Goal: Information Seeking & Learning: Learn about a topic

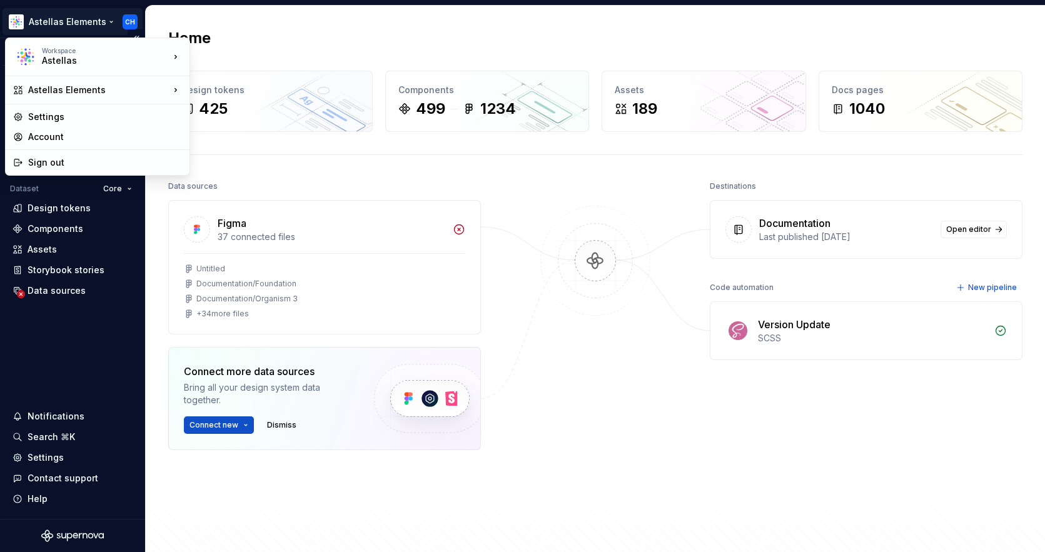
click at [74, 20] on html "Astellas Elements CH Version Current draft Home Documentation Analytics Code au…" at bounding box center [522, 276] width 1045 height 552
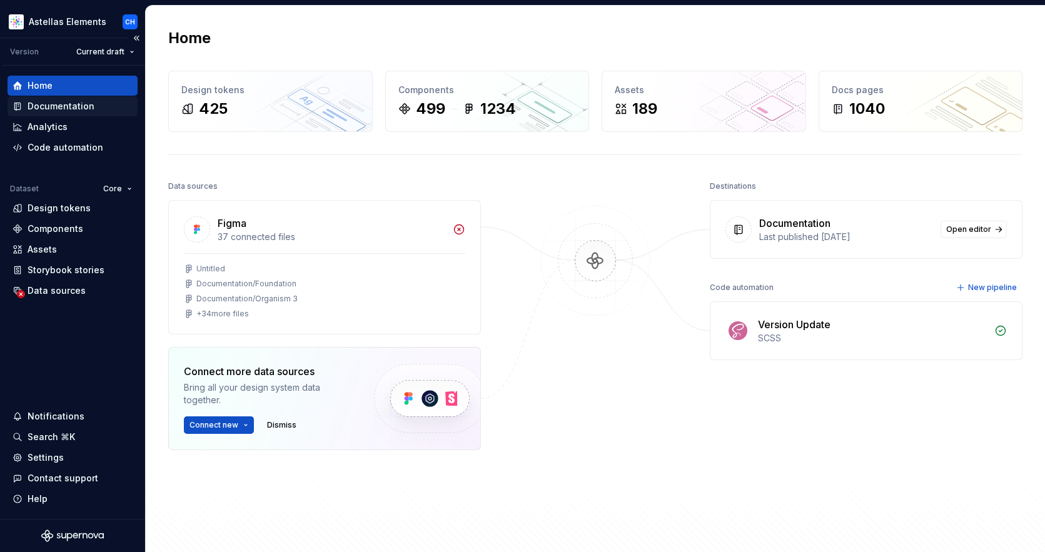
click at [45, 109] on div "Documentation" at bounding box center [61, 106] width 67 height 13
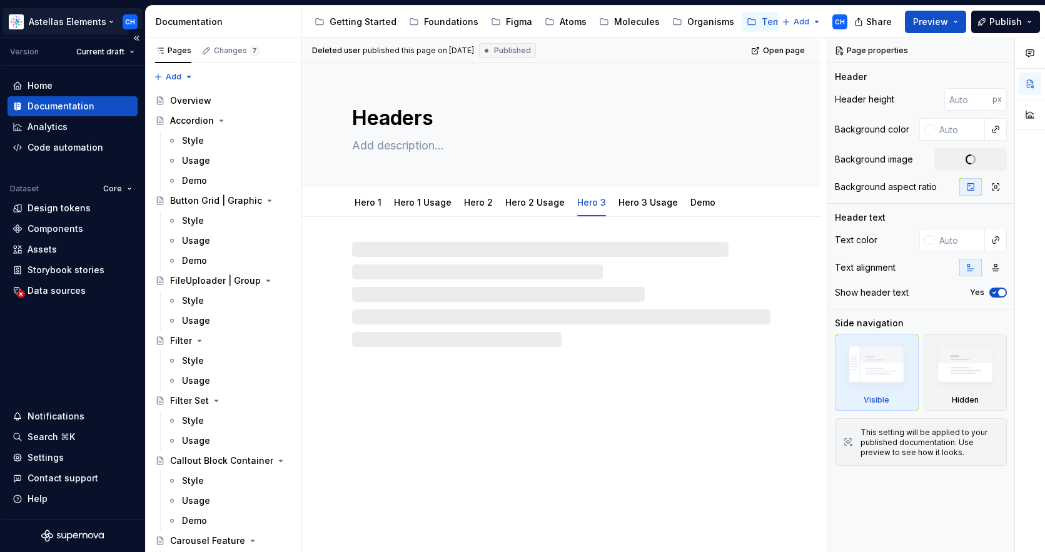
click at [60, 20] on html "Astellas Elements CH Version Current draft Home Documentation Analytics Code au…" at bounding box center [522, 276] width 1045 height 552
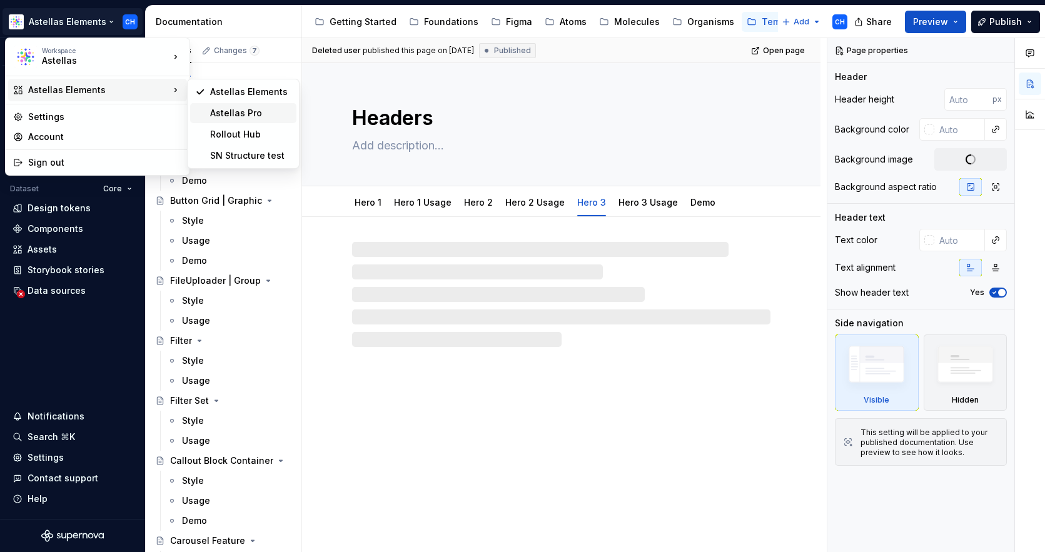
click at [235, 110] on div "Astellas Pro" at bounding box center [250, 113] width 81 height 13
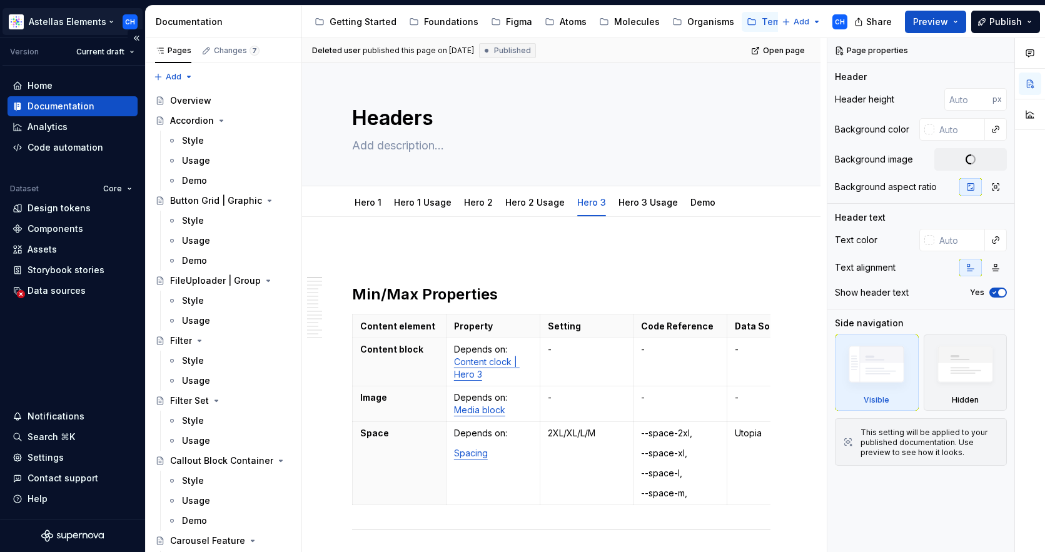
click at [94, 31] on html "Astellas Elements CH Version Current draft Home Documentation Analytics Code au…" at bounding box center [522, 276] width 1045 height 552
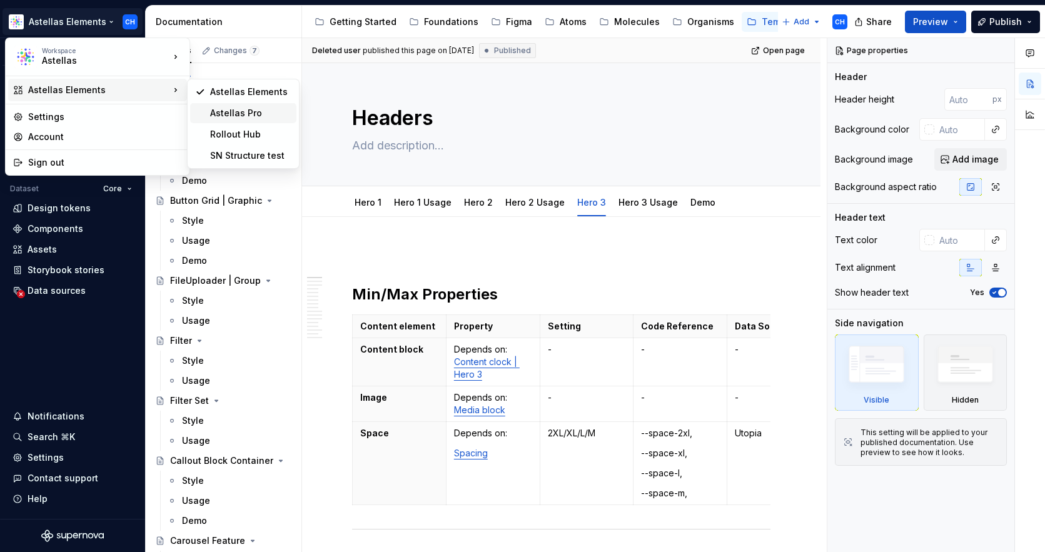
click at [237, 114] on div "Astellas Pro" at bounding box center [250, 113] width 81 height 13
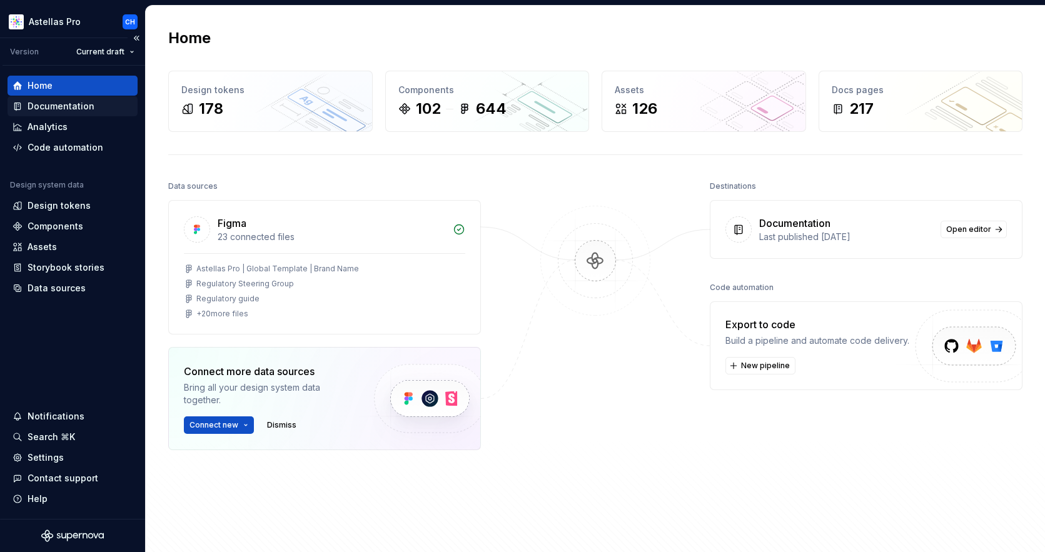
click at [62, 108] on div "Documentation" at bounding box center [61, 106] width 67 height 13
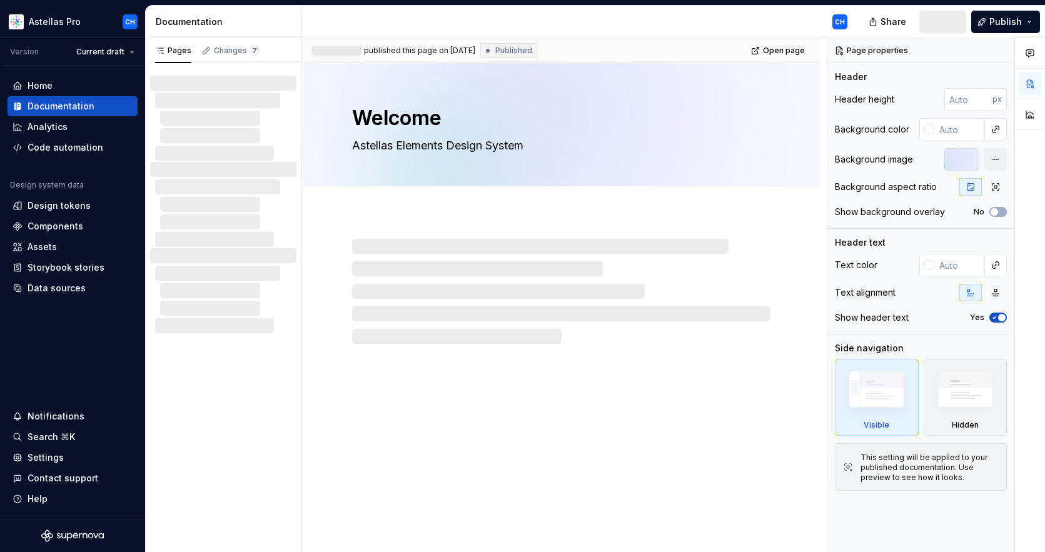
type textarea "*"
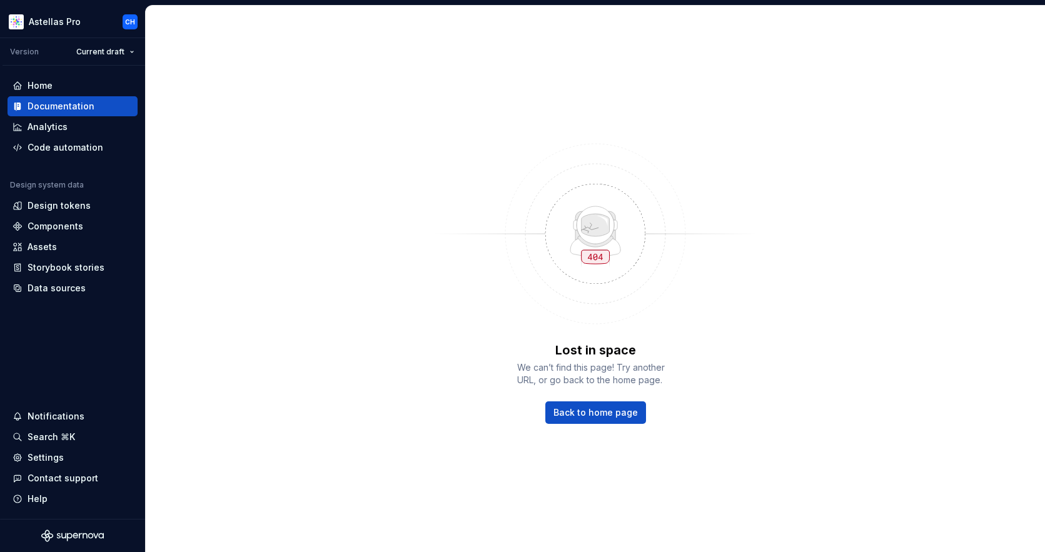
click at [414, 201] on div "Lost in space We can’t find this page! Try another URL, or go back to the home …" at bounding box center [595, 279] width 899 height 547
